Goal: Information Seeking & Learning: Learn about a topic

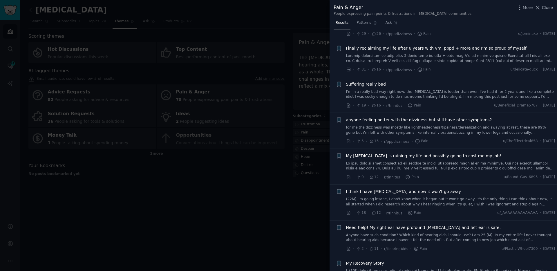
scroll to position [145, 0]
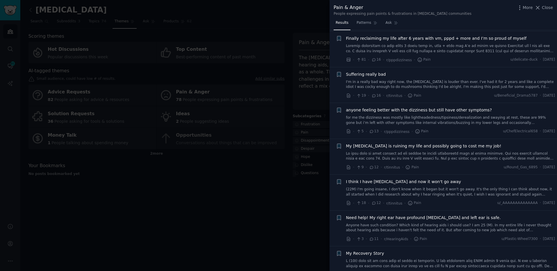
click at [279, 172] on div at bounding box center [278, 135] width 557 height 271
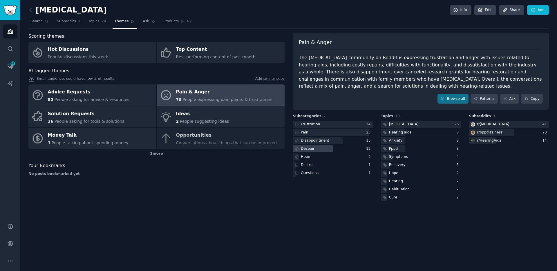
click at [311, 148] on div "Despair" at bounding box center [308, 148] width 14 height 5
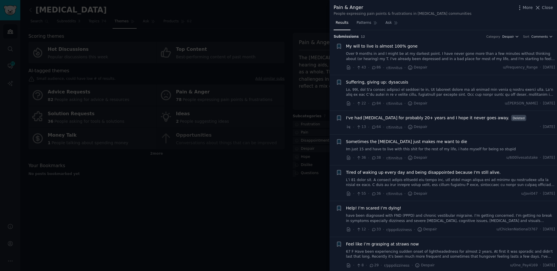
click at [481, 57] on link "Over 9 months in and I might be at my darkest point. I have never gone more tha…" at bounding box center [450, 56] width 209 height 10
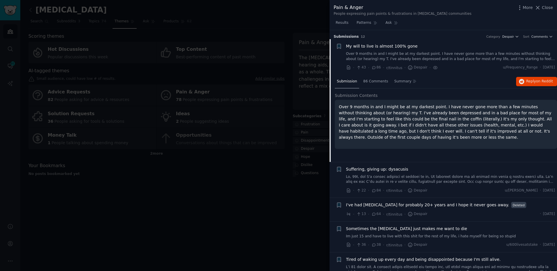
scroll to position [9, 0]
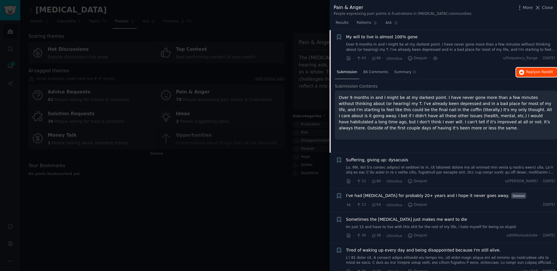
click at [530, 71] on span "Reply on Reddit" at bounding box center [539, 72] width 27 height 5
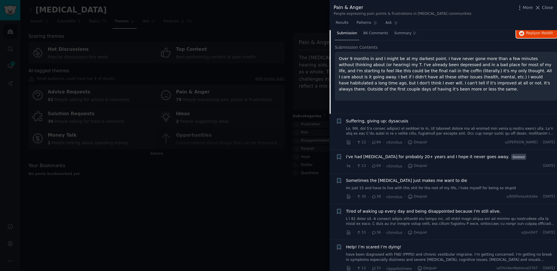
scroll to position [47, 0]
click at [434, 124] on div "Suffering, giving up: dysacusis" at bounding box center [450, 122] width 209 height 6
click at [401, 126] on div "Suffering, giving up: dysacusis" at bounding box center [450, 128] width 209 height 18
click at [373, 123] on span "Suffering, giving up: dysacusis" at bounding box center [377, 122] width 62 height 6
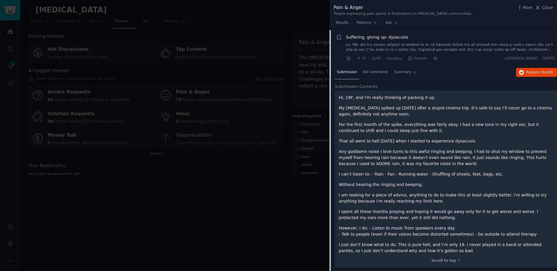
scroll to position [50, 0]
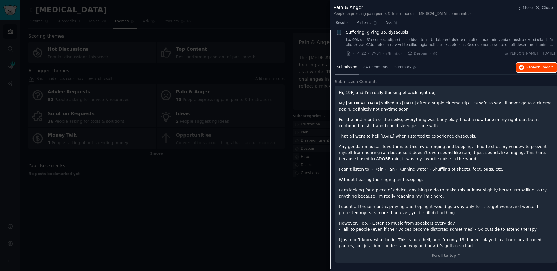
click at [525, 70] on button "Reply on Reddit" at bounding box center [536, 67] width 41 height 9
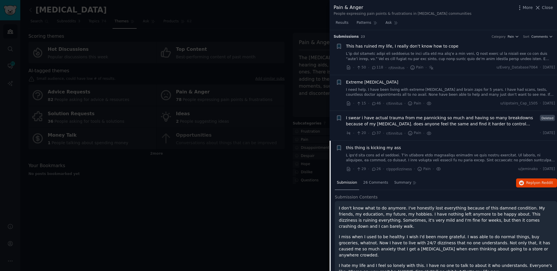
scroll to position [165, 0]
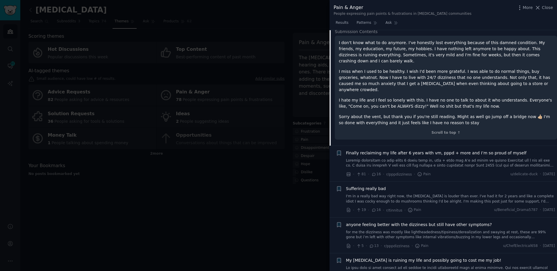
click at [484, 102] on p "I hate my life and I feel so lonely with this. I have no one to talk to about i…" at bounding box center [446, 103] width 214 height 12
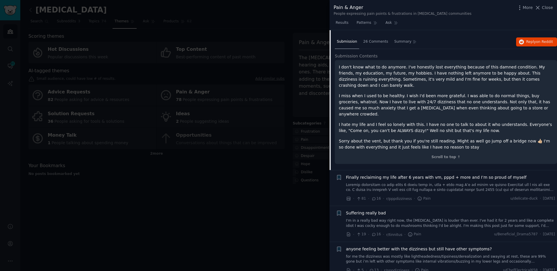
scroll to position [139, 0]
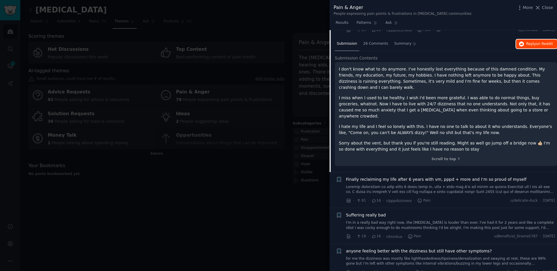
click at [525, 47] on button "Reply on Reddit" at bounding box center [536, 43] width 41 height 9
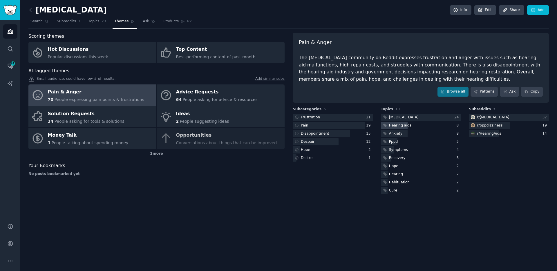
click at [396, 126] on div "Hearing aids" at bounding box center [400, 125] width 22 height 5
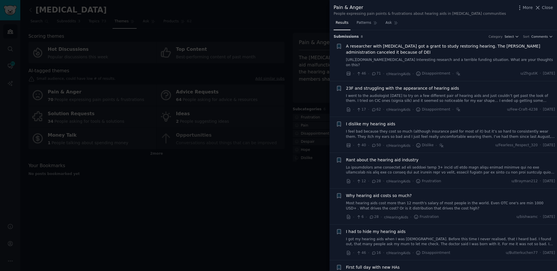
click at [398, 97] on link "I went to the audiologist today to try on a few different pair of hearing aids …" at bounding box center [450, 98] width 209 height 10
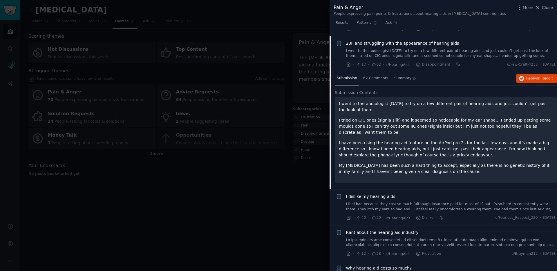
scroll to position [51, 0]
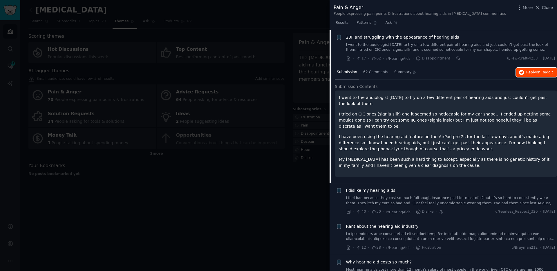
click at [538, 74] on span "Reply on Reddit" at bounding box center [539, 72] width 27 height 5
click at [526, 72] on span "Reply on Reddit" at bounding box center [539, 72] width 27 height 5
click at [65, 15] on div at bounding box center [278, 135] width 557 height 271
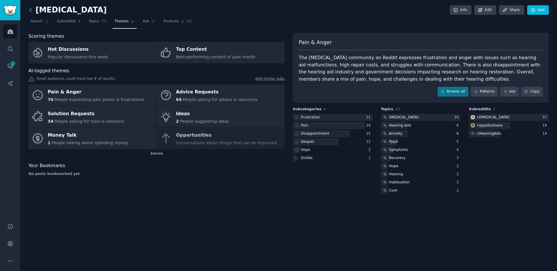
click at [31, 7] on icon at bounding box center [31, 10] width 6 height 6
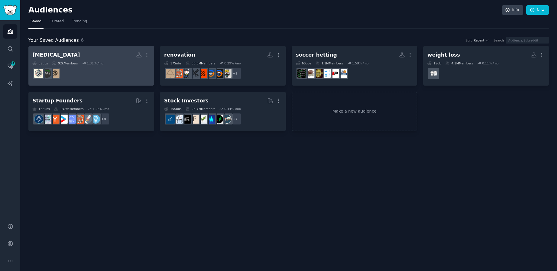
click at [41, 54] on div "[MEDICAL_DATA]" at bounding box center [56, 54] width 48 height 7
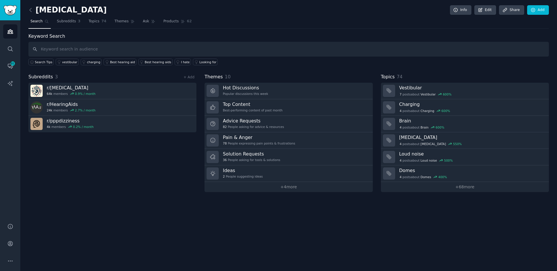
click at [65, 9] on div "tinnitus Info Edit Share Add" at bounding box center [288, 11] width 520 height 12
click at [64, 18] on link "Subreddits 3" at bounding box center [69, 23] width 28 height 12
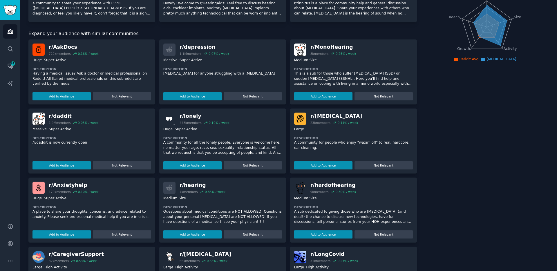
scroll to position [73, 0]
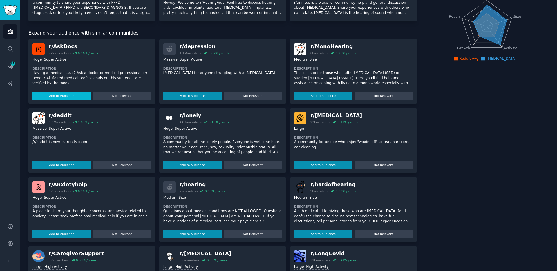
click at [79, 97] on button "Add to Audience" at bounding box center [61, 96] width 58 height 8
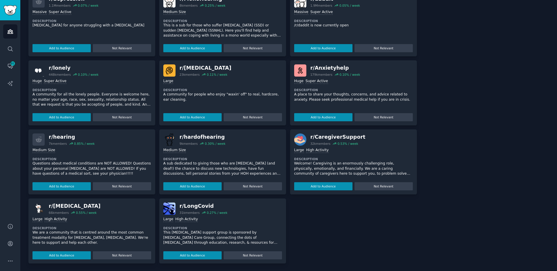
scroll to position [0, 0]
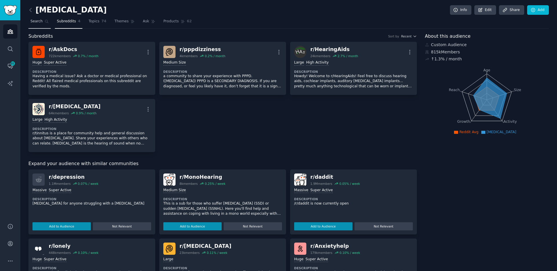
click at [36, 22] on span "Search" at bounding box center [36, 21] width 12 height 5
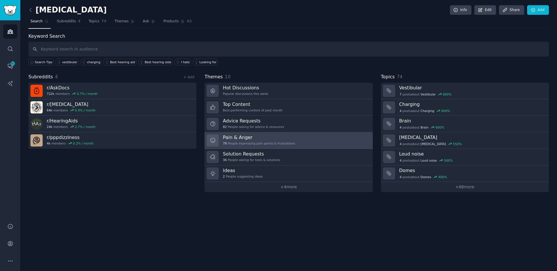
click at [246, 138] on h3 "Pain & Anger" at bounding box center [259, 137] width 72 height 6
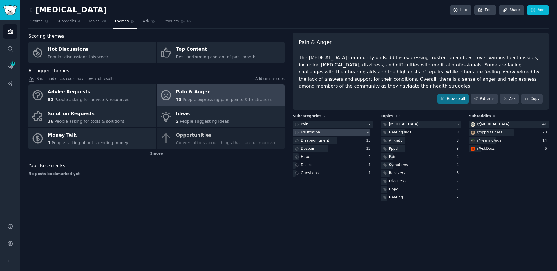
click at [318, 130] on div "Frustration" at bounding box center [310, 132] width 19 height 5
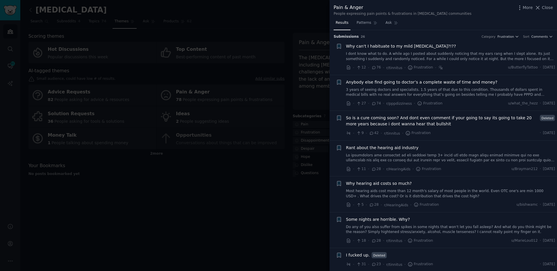
click at [392, 56] on link "I dont know what to do. A while ago I posted about suddenly noticing that my ea…" at bounding box center [450, 56] width 209 height 10
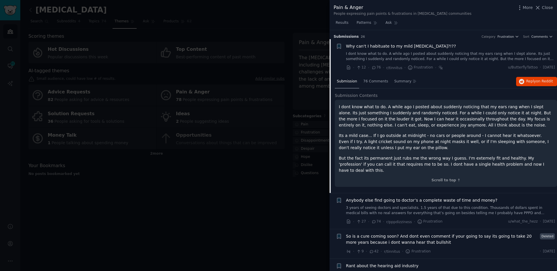
scroll to position [9, 0]
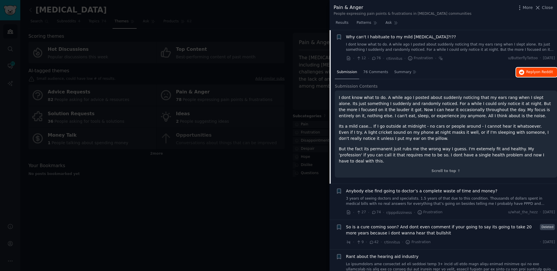
click at [543, 70] on span "on Reddit" at bounding box center [544, 72] width 17 height 4
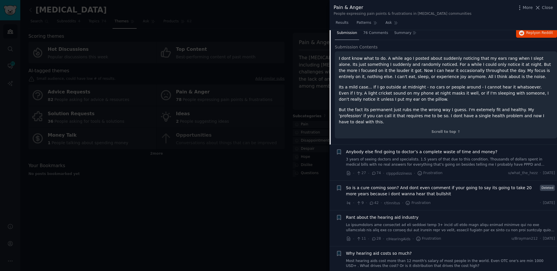
click at [402, 149] on span "Anybody else find going to doctor’s a complete waste of time and money?" at bounding box center [421, 152] width 151 height 6
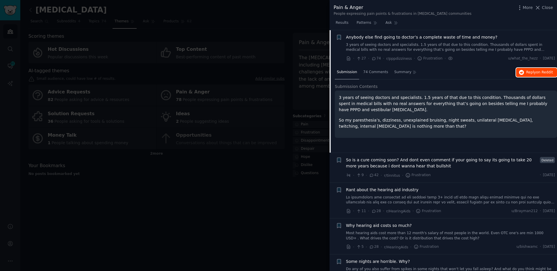
scroll to position [45, 0]
click at [542, 76] on button "Reply on Reddit" at bounding box center [536, 72] width 41 height 9
click at [310, 185] on div at bounding box center [278, 135] width 557 height 271
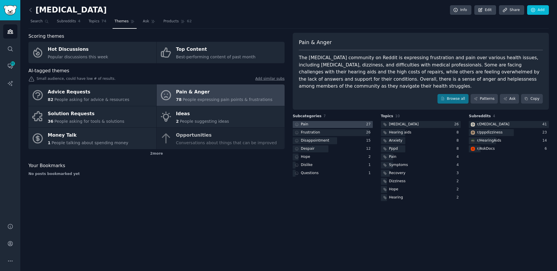
click at [306, 122] on div "Pain" at bounding box center [305, 124] width 8 height 5
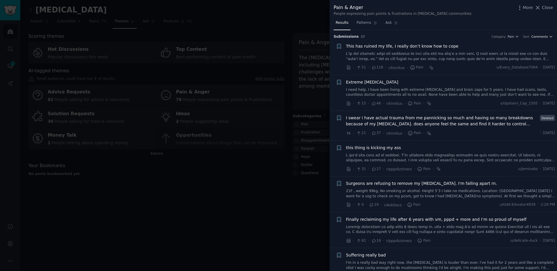
click at [541, 37] on span "Comments" at bounding box center [539, 36] width 17 height 4
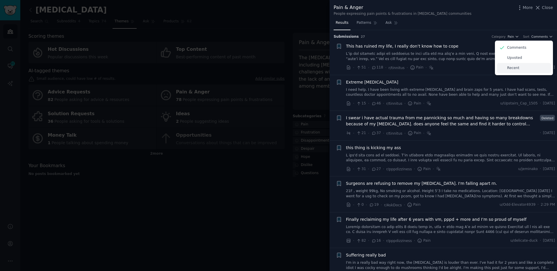
click at [517, 68] on p "Recent" at bounding box center [513, 68] width 12 height 5
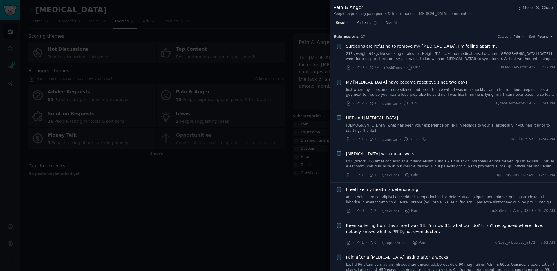
click at [379, 55] on link "21F , weight 99kg, No smoking or alcohol. Height 5’3 I take no medications. Loc…" at bounding box center [450, 56] width 209 height 10
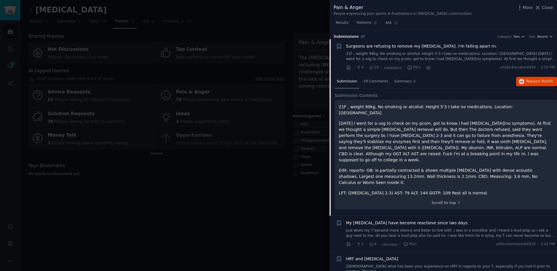
scroll to position [9, 0]
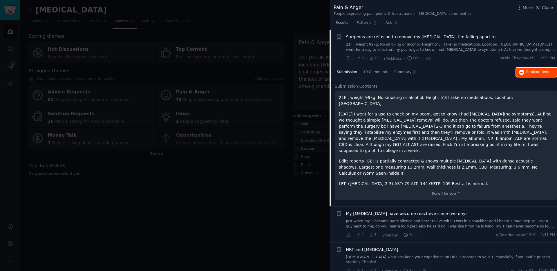
click at [531, 73] on span "Reply on Reddit" at bounding box center [539, 72] width 27 height 5
click at [140, 38] on div at bounding box center [278, 135] width 557 height 271
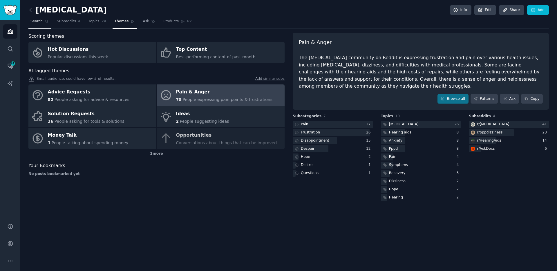
click at [40, 23] on span "Search" at bounding box center [36, 21] width 12 height 5
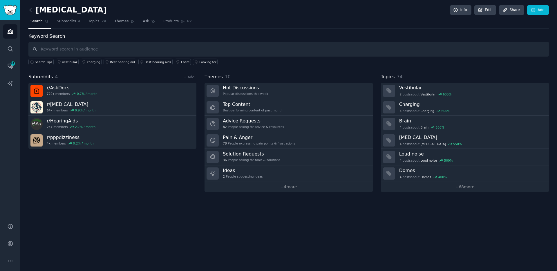
click at [95, 49] on input "text" at bounding box center [288, 49] width 520 height 15
type input "י"
type input "[MEDICAL_DATA]"
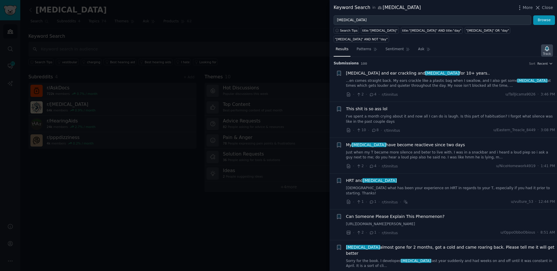
click at [548, 46] on icon "button" at bounding box center [546, 48] width 4 height 5
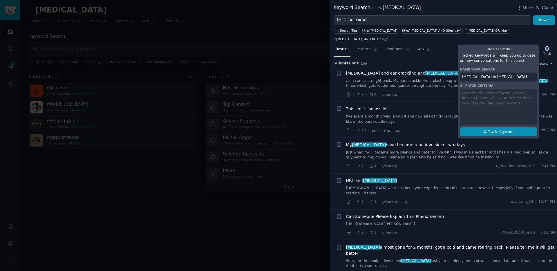
click at [495, 129] on span "Track Keyword" at bounding box center [501, 131] width 26 height 5
type input "tinnitus in tinnitus"
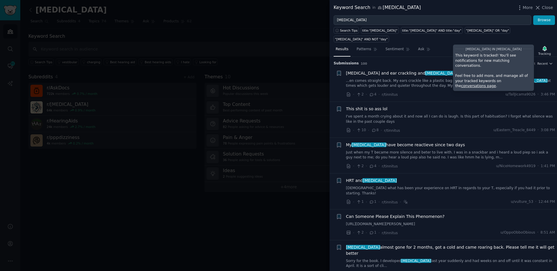
click at [411, 57] on div "Submission s 100 Sort Recent" at bounding box center [442, 61] width 219 height 9
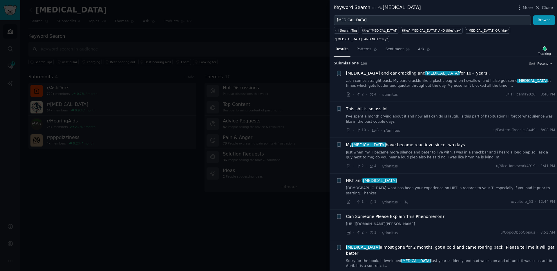
click at [543, 61] on h3 "Submission s 100 Sort Recent" at bounding box center [442, 63] width 219 height 5
click at [380, 78] on link "...en comes straight back. My ears crackle like a plastic bag when I swallow, a…" at bounding box center [450, 83] width 209 height 10
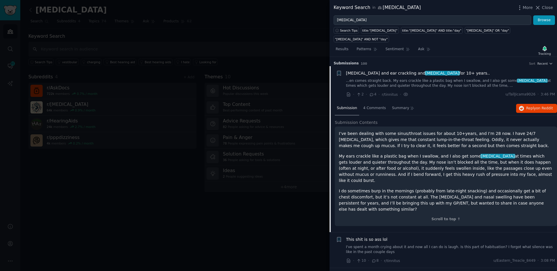
scroll to position [9, 0]
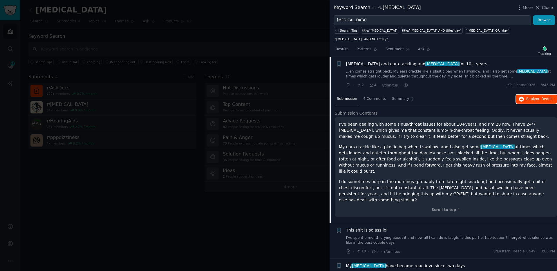
click at [524, 94] on button "Reply on Reddit" at bounding box center [536, 98] width 41 height 9
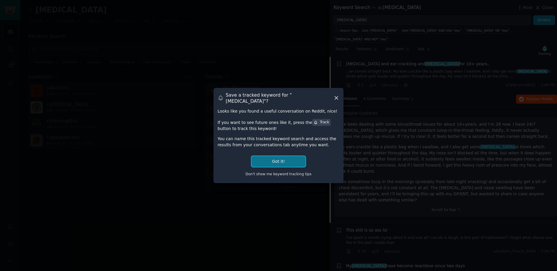
click at [281, 159] on button "Got it!" at bounding box center [278, 161] width 54 height 11
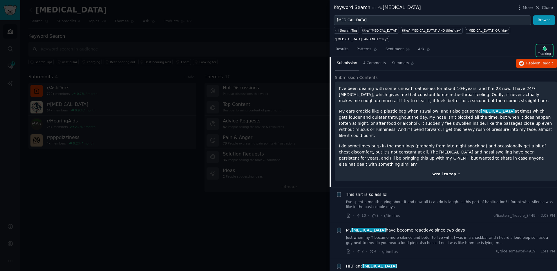
scroll to position [45, 0]
click at [372, 199] on link "I've spent a month crying about it and now all I can do is laugh. Is this part …" at bounding box center [450, 204] width 209 height 10
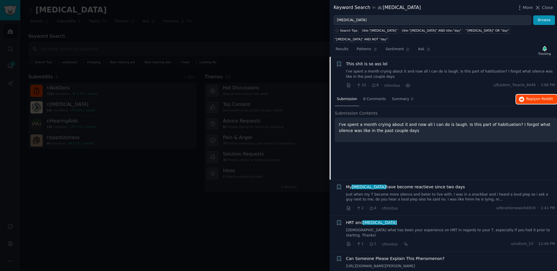
click at [536, 97] on span "on Reddit" at bounding box center [544, 99] width 17 height 4
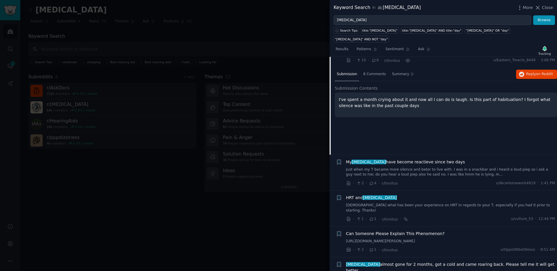
click at [412, 159] on div "My tinnitus have become reactieve since two days Just when my T became more sil…" at bounding box center [450, 168] width 209 height 18
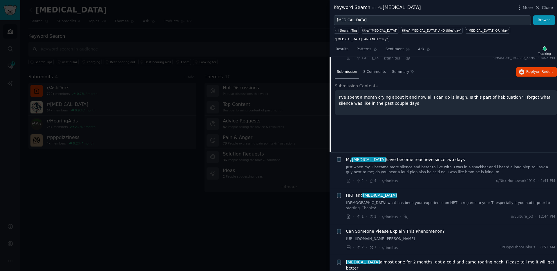
scroll to position [73, 0]
click at [394, 156] on span "My tinnitus have become reactieve since two days" at bounding box center [405, 159] width 119 height 6
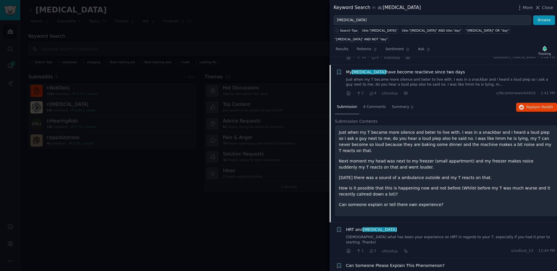
scroll to position [81, 0]
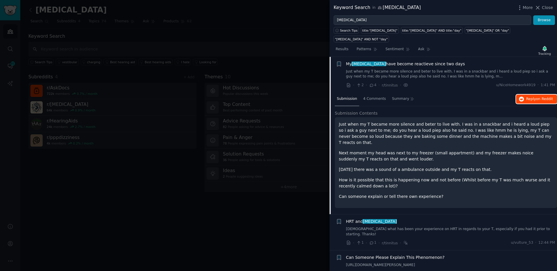
click at [532, 97] on span "Reply on Reddit" at bounding box center [539, 99] width 27 height 5
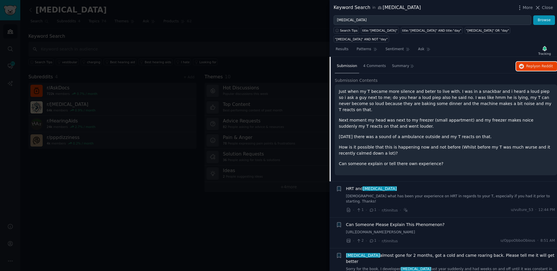
scroll to position [148, 0]
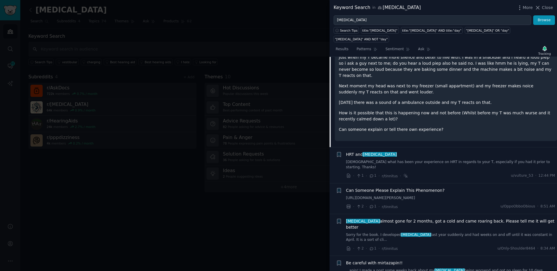
click at [384, 159] on link "[DEMOGRAPHIC_DATA] what has been your experience on HRT in regards to your T, e…" at bounding box center [450, 164] width 209 height 10
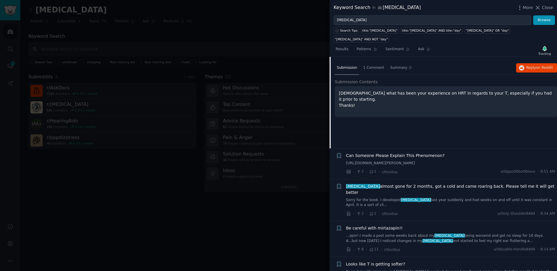
scroll to position [117, 0]
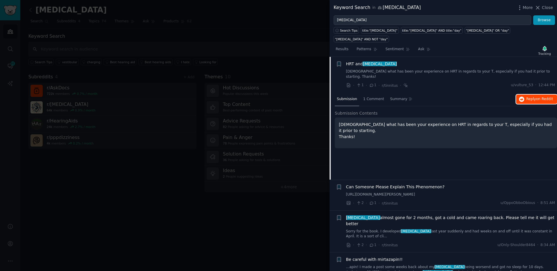
click at [536, 97] on span "on Reddit" at bounding box center [544, 99] width 17 height 4
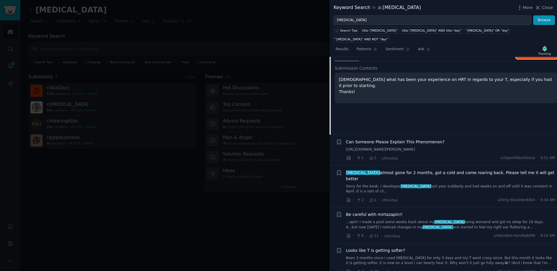
scroll to position [163, 0]
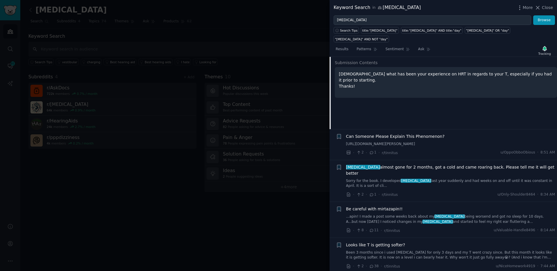
click at [367, 141] on link "https://preview.redd.it/z4k2yn89sbpf1.jpg?width=680&format=pjpg&auto=webp&s=cc3…" at bounding box center [450, 143] width 209 height 5
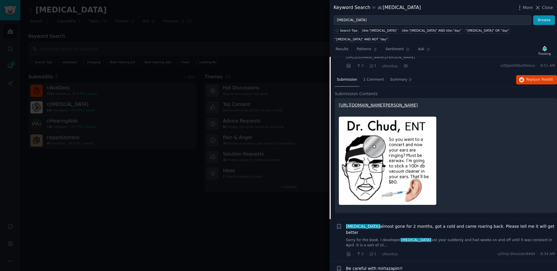
scroll to position [147, 0]
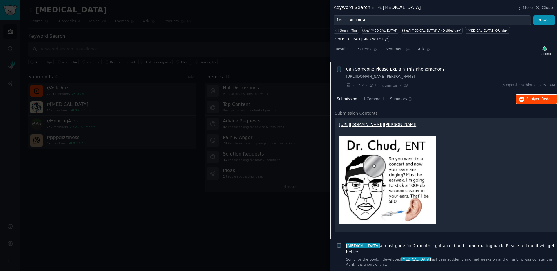
click at [519, 94] on button "Reply on Reddit" at bounding box center [536, 98] width 41 height 9
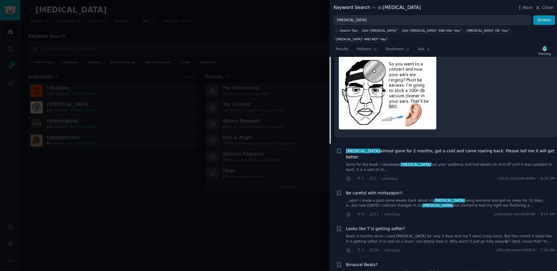
scroll to position [245, 0]
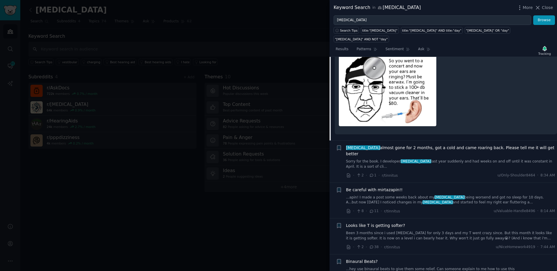
click at [376, 159] on link "Sorry for the book. I developed tinnitus last year suddenly and had weeks on an…" at bounding box center [450, 164] width 209 height 10
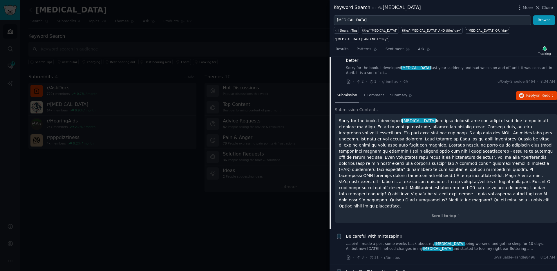
scroll to position [183, 0]
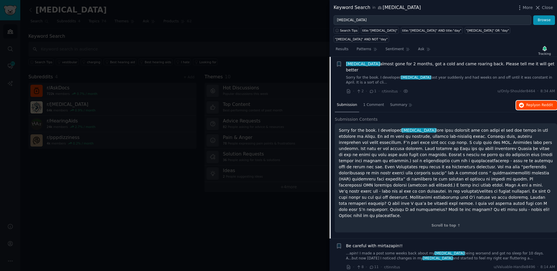
click at [519, 103] on icon "button" at bounding box center [521, 105] width 5 height 5
